Goal: Task Accomplishment & Management: Use online tool/utility

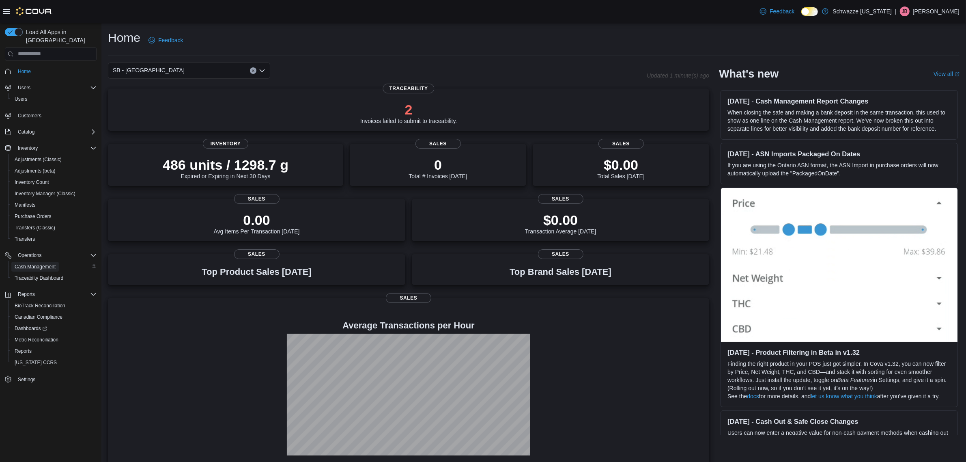
click at [39, 263] on span "Cash Management" at bounding box center [35, 266] width 41 height 6
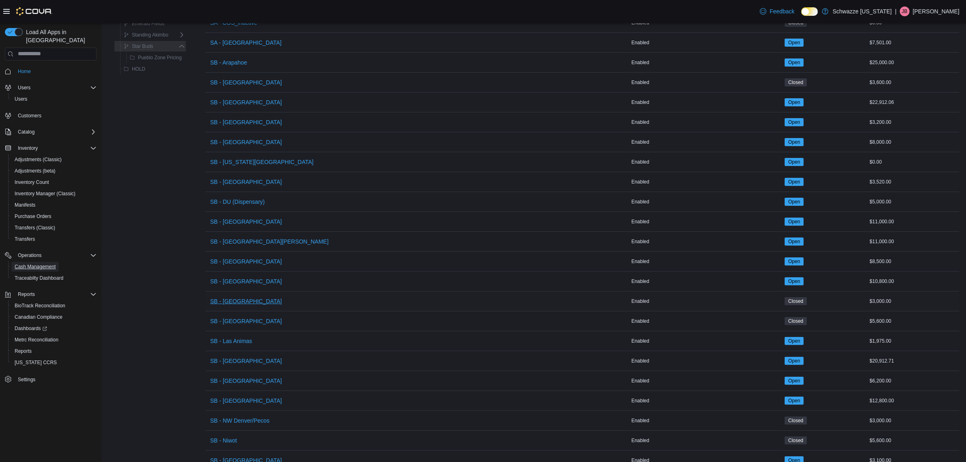
scroll to position [203, 0]
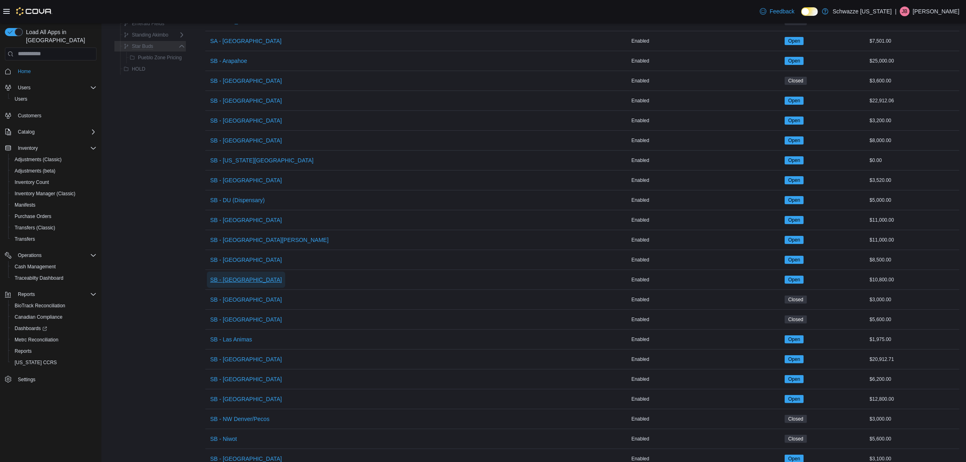
click at [241, 279] on span "SB - [GEOGRAPHIC_DATA]" at bounding box center [246, 279] width 72 height 8
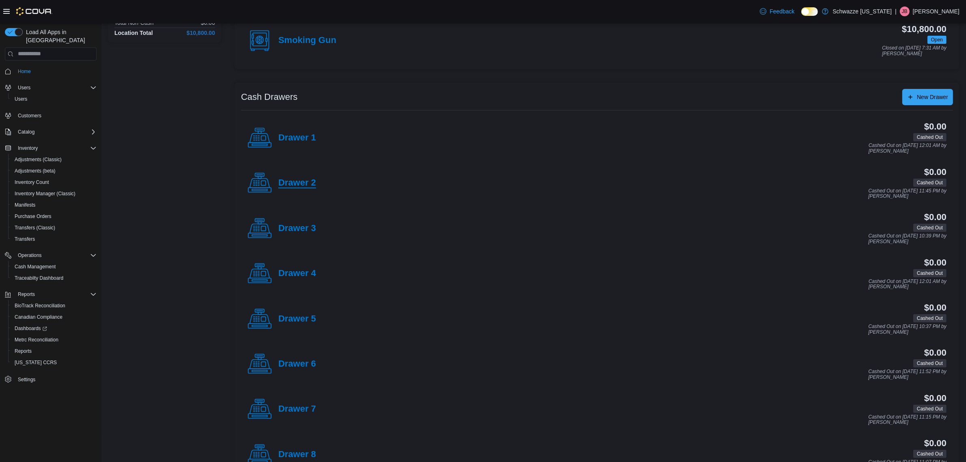
scroll to position [101, 0]
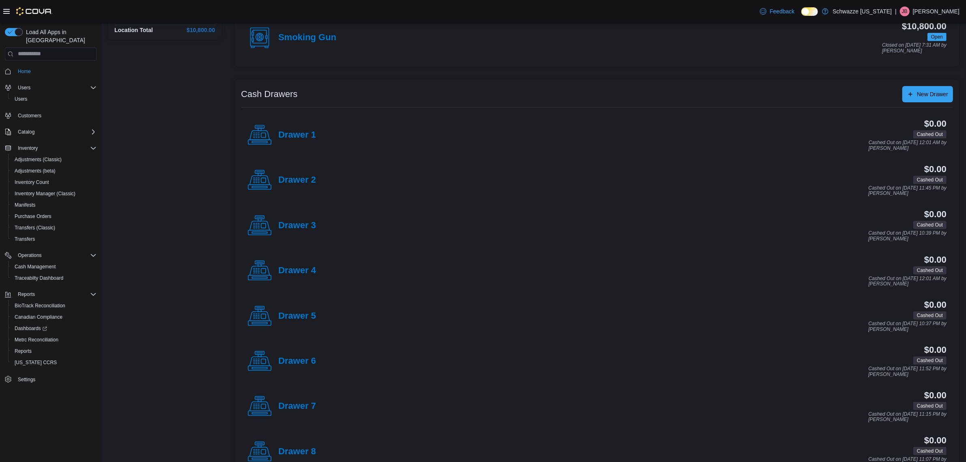
click at [309, 179] on h4 "Drawer 2" at bounding box center [297, 180] width 38 height 11
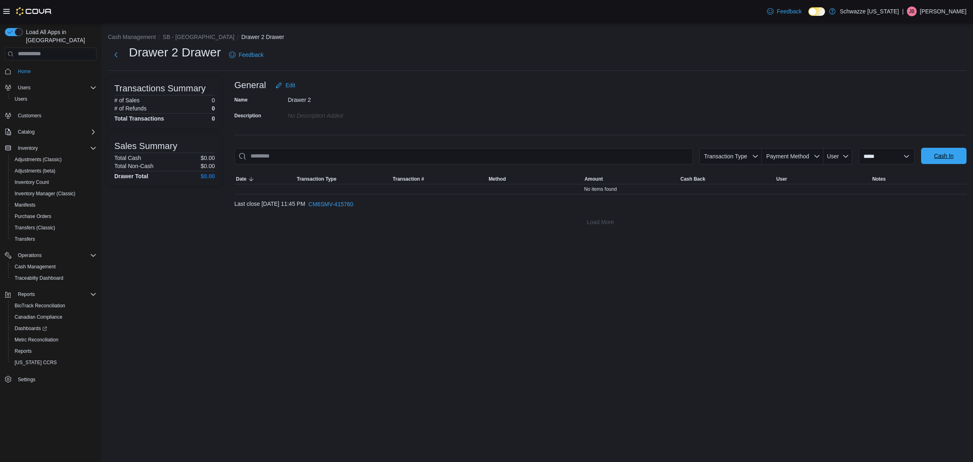
click at [948, 155] on span "Cash In" at bounding box center [943, 156] width 19 height 8
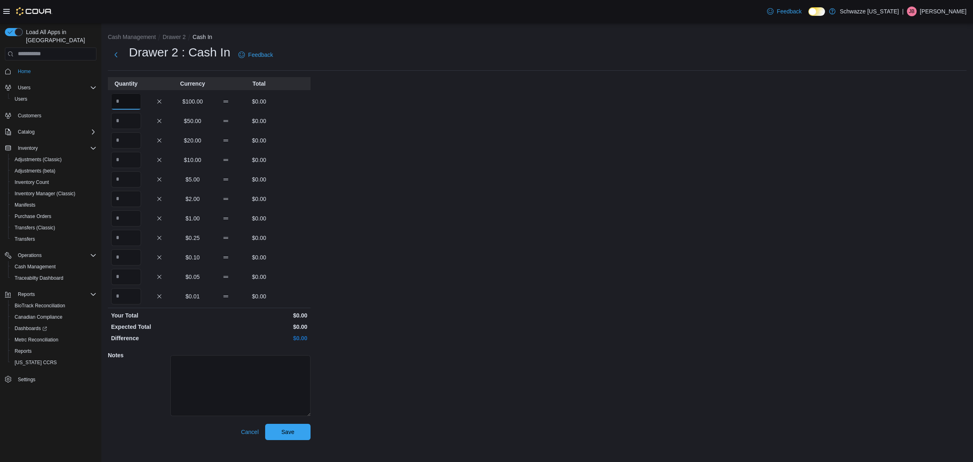
click at [129, 102] on input "Quantity" at bounding box center [126, 101] width 30 height 16
type input "*"
click at [294, 429] on span "Save" at bounding box center [287, 431] width 13 height 8
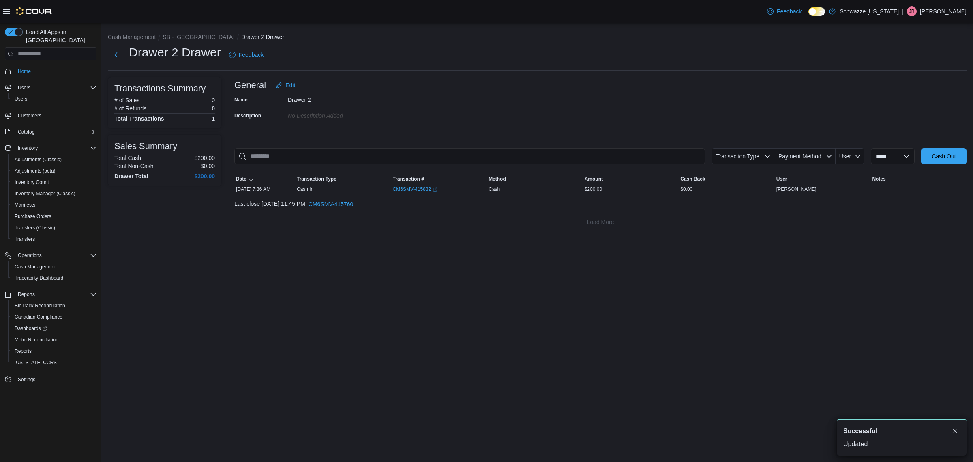
click at [124, 48] on div "Drawer 2 Drawer Feedback" at bounding box center [187, 54] width 159 height 21
click at [121, 51] on button "Next" at bounding box center [116, 54] width 16 height 16
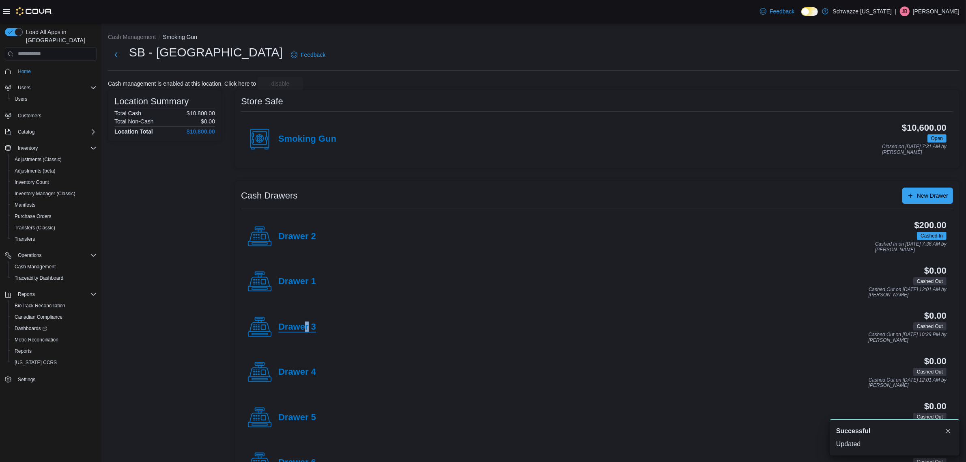
click at [307, 331] on h4 "Drawer 3" at bounding box center [297, 327] width 38 height 11
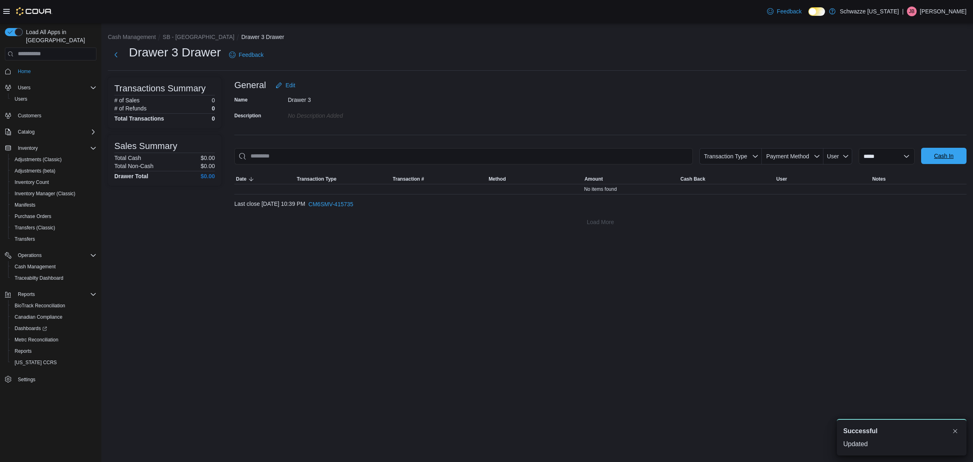
click at [933, 156] on span "Cash In" at bounding box center [944, 156] width 36 height 16
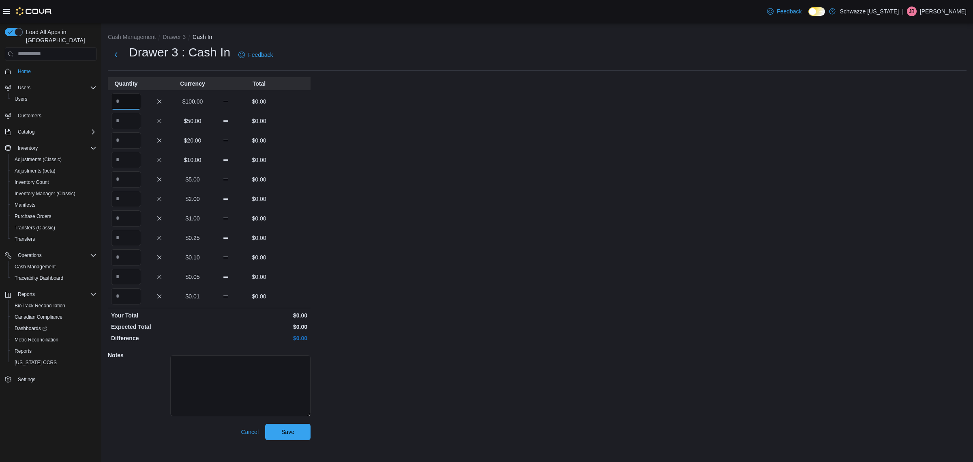
click at [134, 97] on input "Quantity" at bounding box center [126, 101] width 30 height 16
type input "*"
click at [286, 425] on span "Save" at bounding box center [288, 431] width 36 height 16
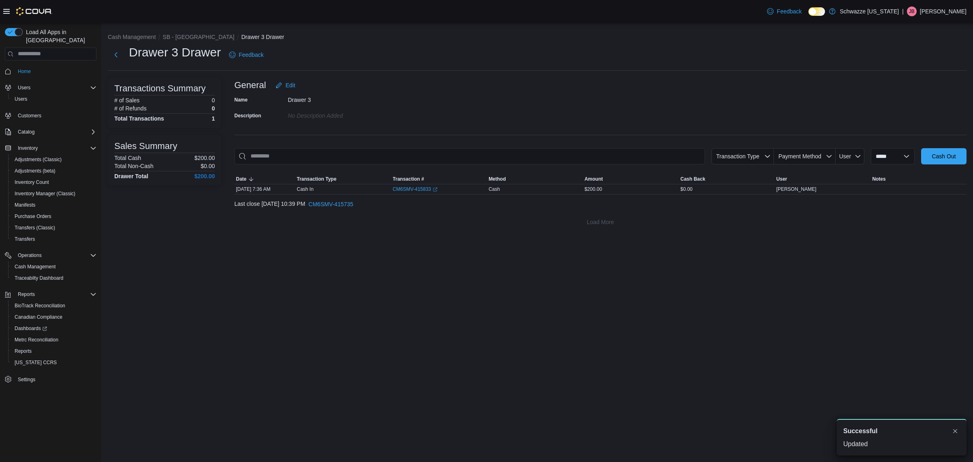
click at [126, 49] on div "Drawer 3 Drawer Feedback" at bounding box center [187, 54] width 159 height 21
click at [114, 55] on button "Next" at bounding box center [116, 54] width 16 height 16
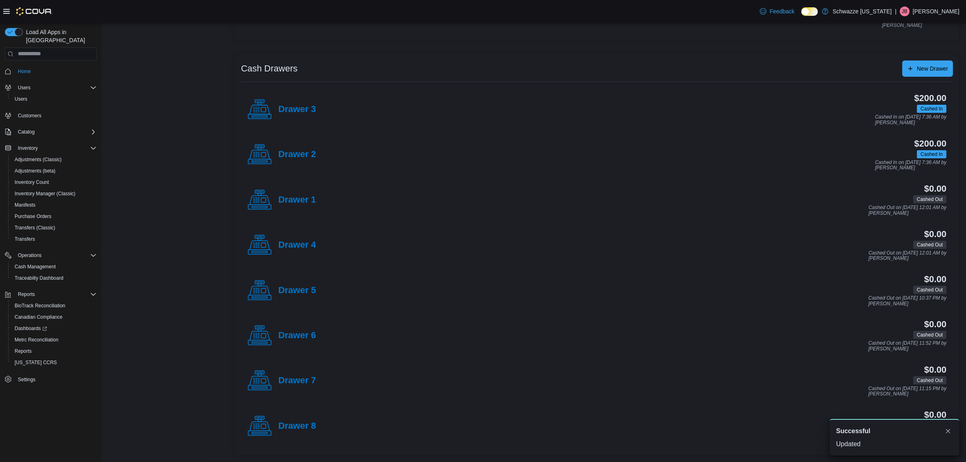
scroll to position [128, 0]
click at [308, 293] on h4 "Drawer 5" at bounding box center [297, 290] width 38 height 11
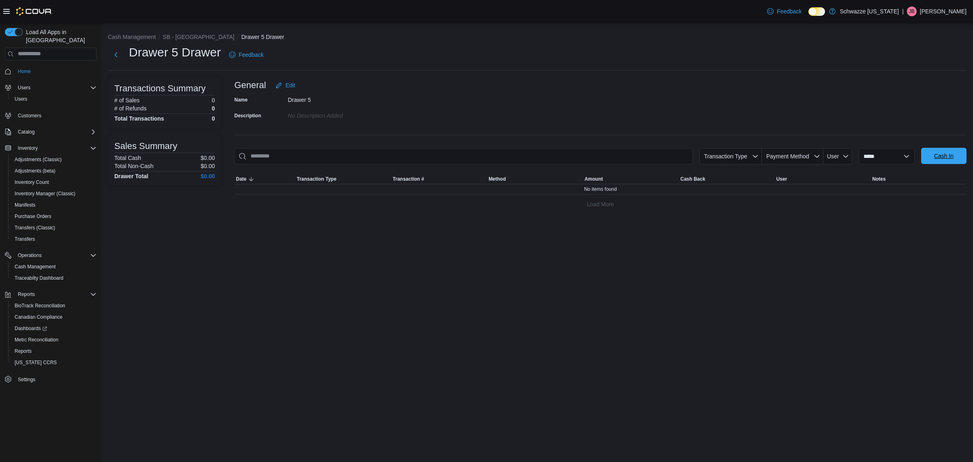
click at [940, 157] on span "Cash In" at bounding box center [943, 156] width 19 height 8
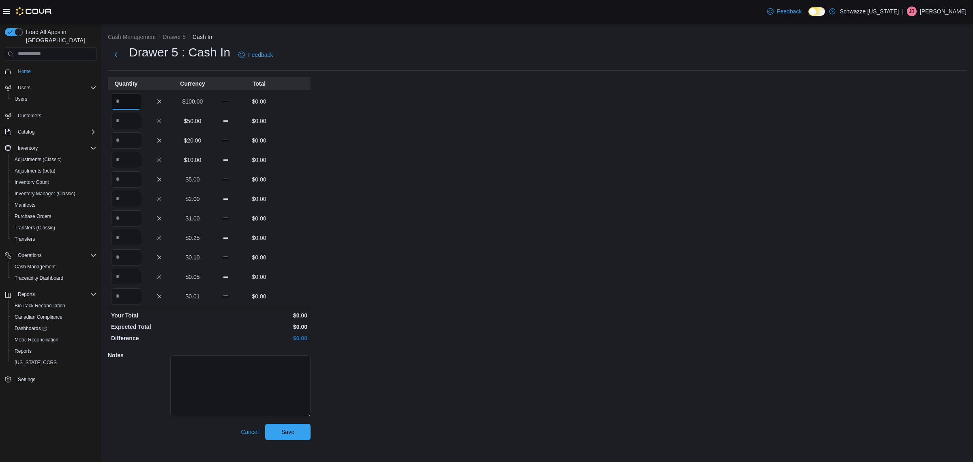
click at [133, 98] on input "Quantity" at bounding box center [126, 101] width 30 height 16
type input "*"
click at [296, 432] on span "Save" at bounding box center [288, 431] width 36 height 16
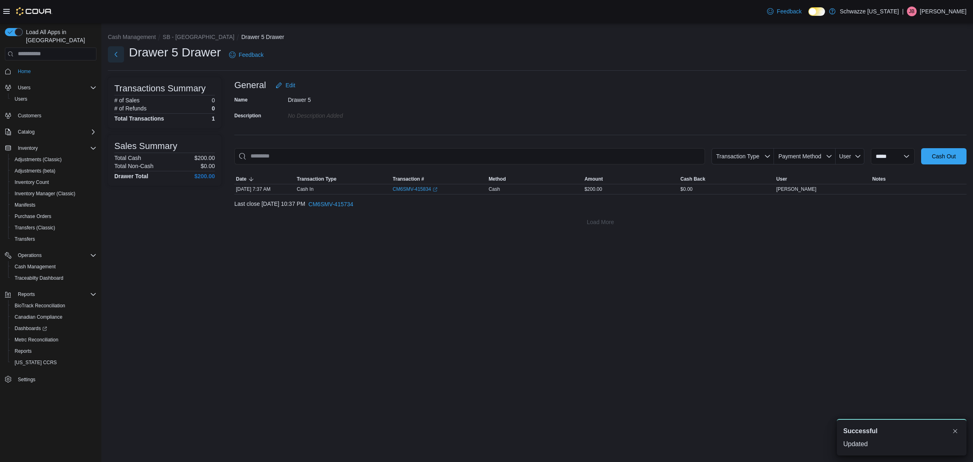
click at [119, 55] on button "Next" at bounding box center [116, 54] width 16 height 16
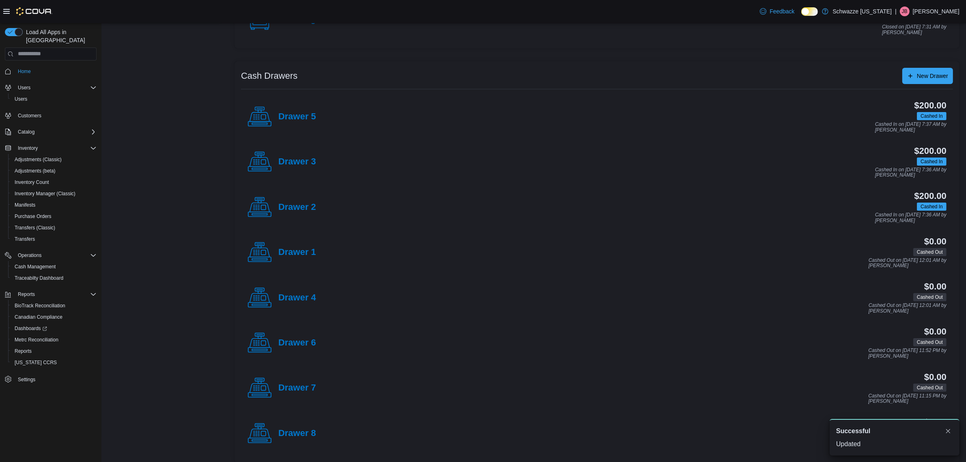
scroll to position [128, 0]
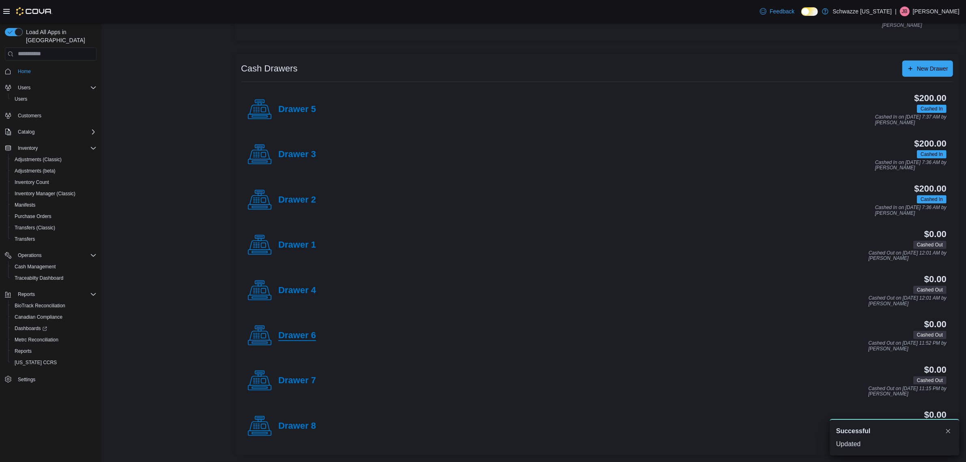
click at [311, 336] on h4 "Drawer 6" at bounding box center [297, 335] width 38 height 11
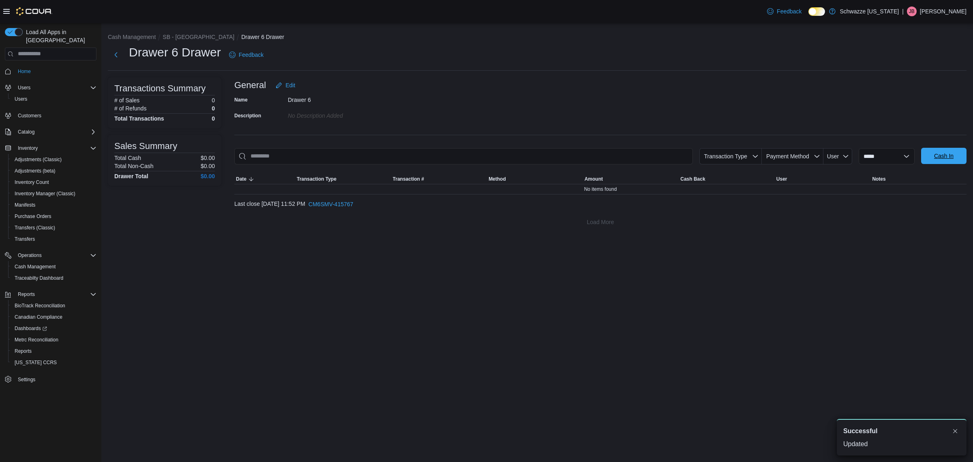
click at [943, 156] on span "Cash In" at bounding box center [943, 156] width 19 height 8
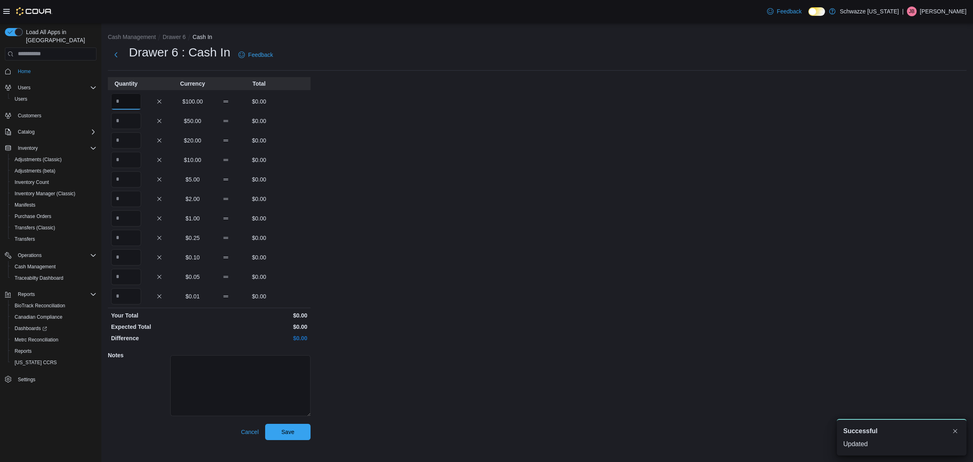
drag, startPoint x: 130, startPoint y: 107, endPoint x: 140, endPoint y: 138, distance: 32.7
click at [130, 106] on input "Quantity" at bounding box center [126, 101] width 30 height 16
type input "*"
click at [276, 432] on span "Save" at bounding box center [288, 431] width 36 height 16
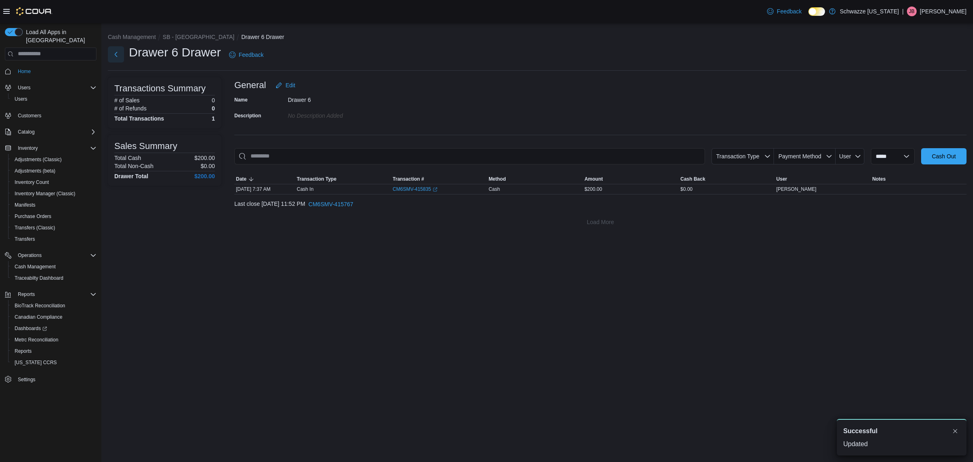
click at [118, 53] on button "Next" at bounding box center [116, 54] width 16 height 16
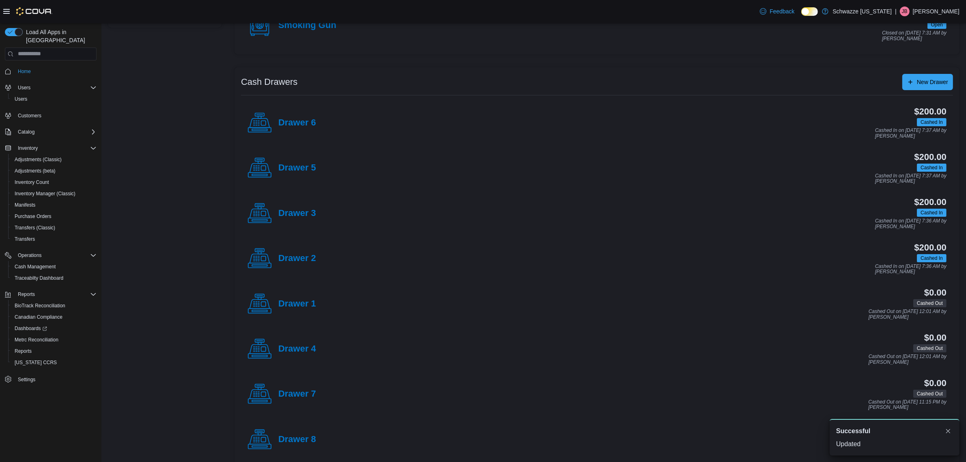
scroll to position [128, 0]
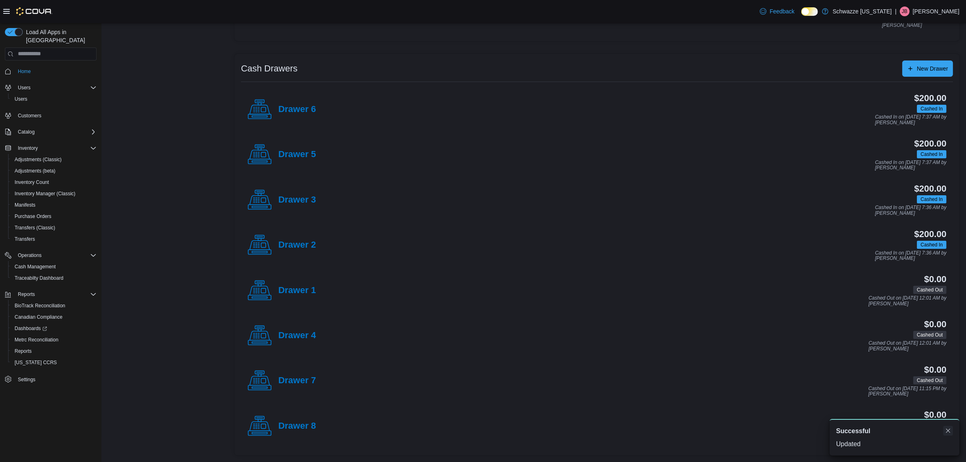
click at [948, 431] on button "Dismiss toast" at bounding box center [948, 430] width 10 height 10
click at [305, 419] on div "Drawer 8" at bounding box center [281, 426] width 69 height 24
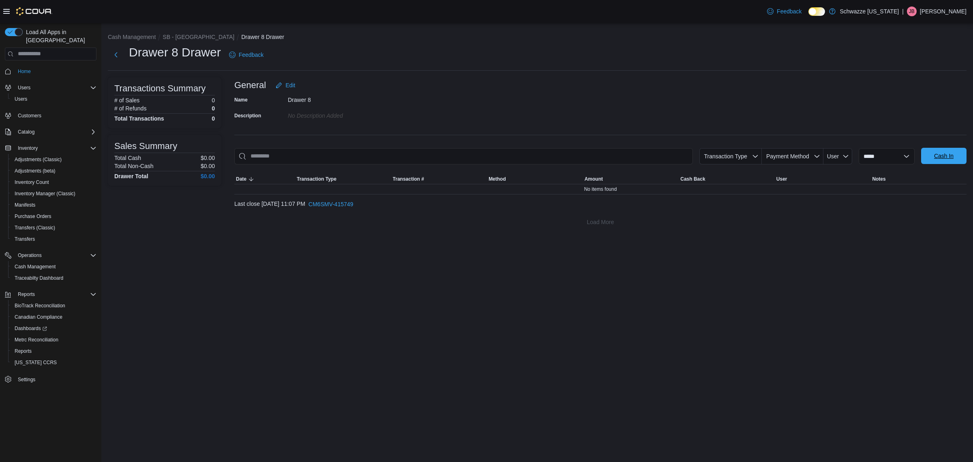
click at [945, 157] on span "Cash In" at bounding box center [943, 156] width 19 height 8
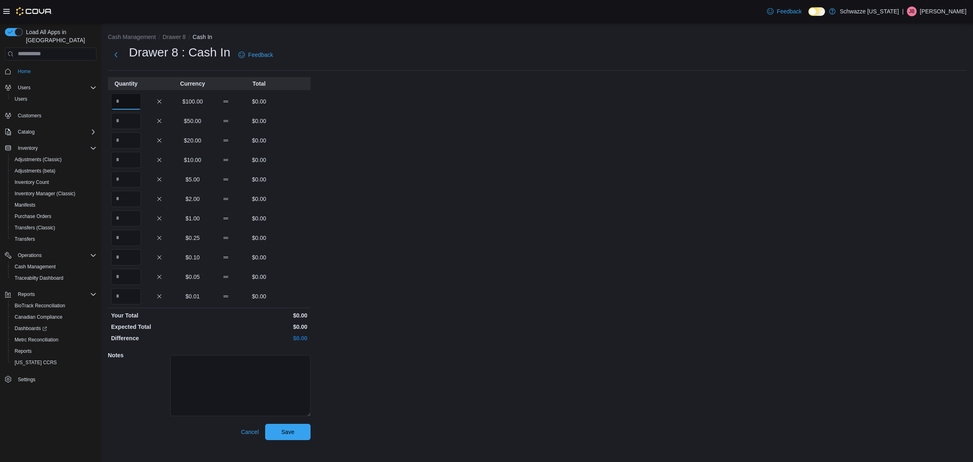
click at [141, 99] on input "Quantity" at bounding box center [126, 101] width 30 height 16
type input "*"
click at [282, 424] on span "Save" at bounding box center [288, 431] width 36 height 16
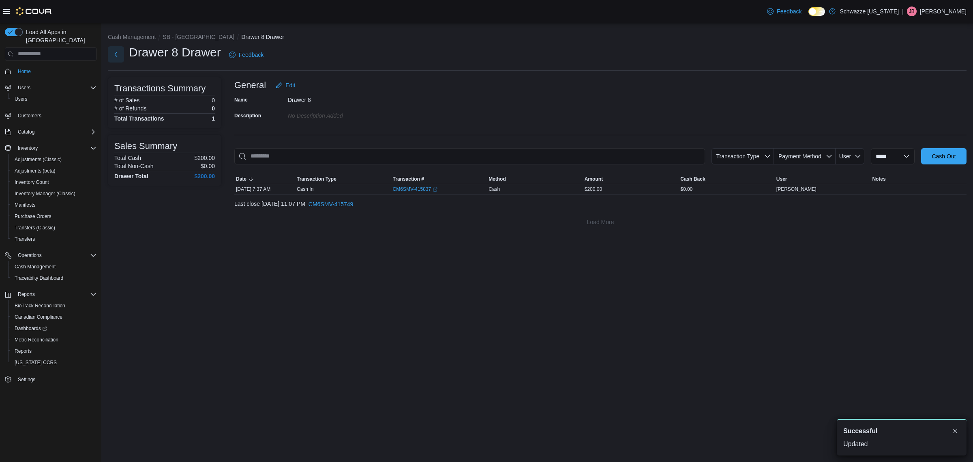
click at [120, 54] on button "Next" at bounding box center [116, 54] width 16 height 16
